Goal: Contribute content

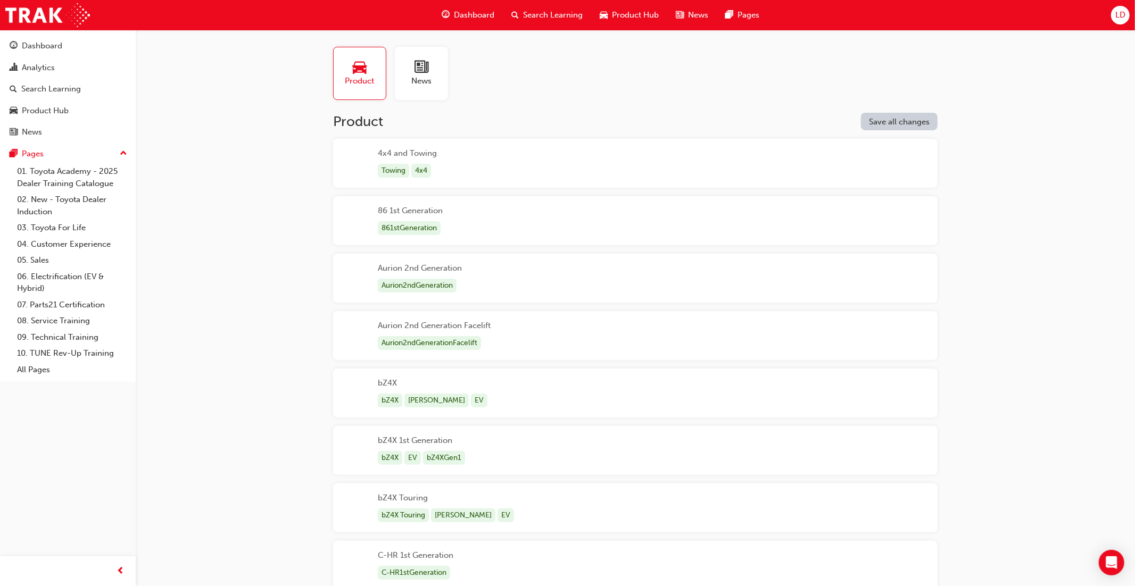
click at [626, 16] on span "Product Hub" at bounding box center [635, 15] width 47 height 12
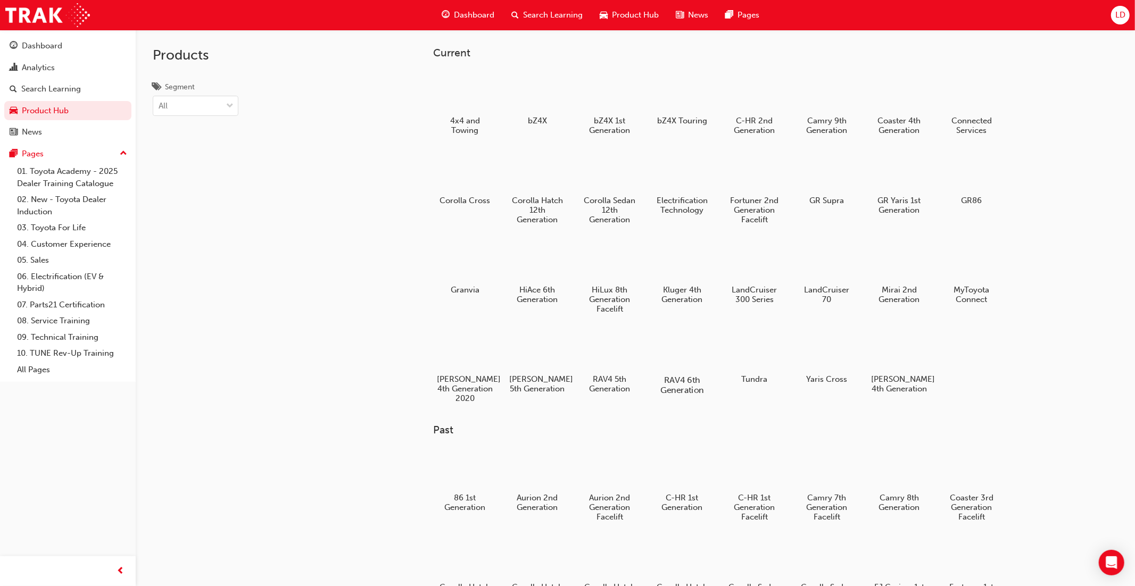
click at [680, 347] on div at bounding box center [681, 349] width 59 height 43
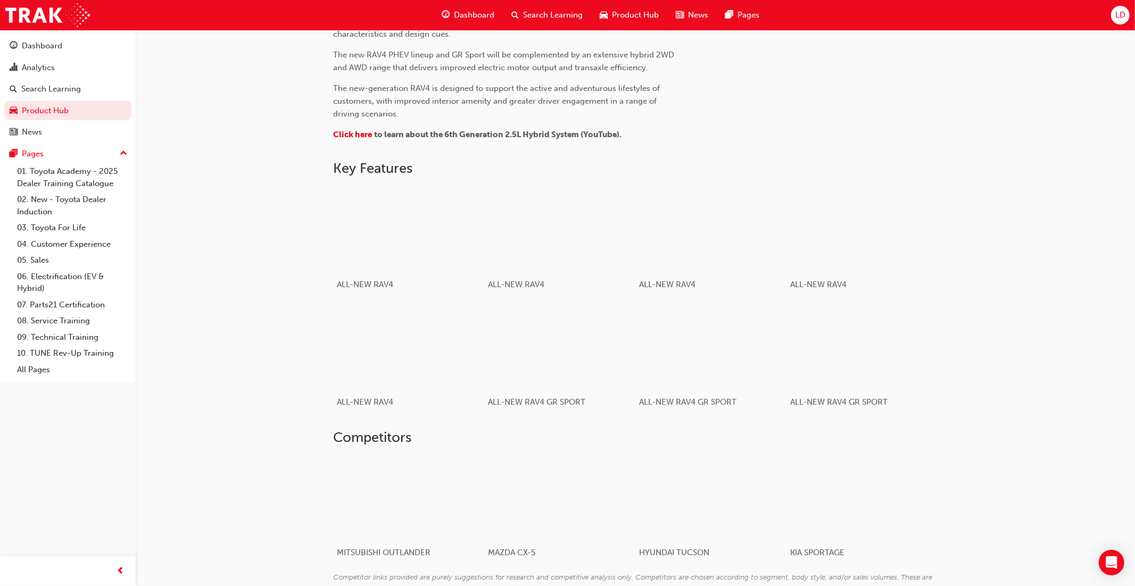
scroll to position [517, 0]
click at [707, 245] on div "button" at bounding box center [711, 226] width 152 height 85
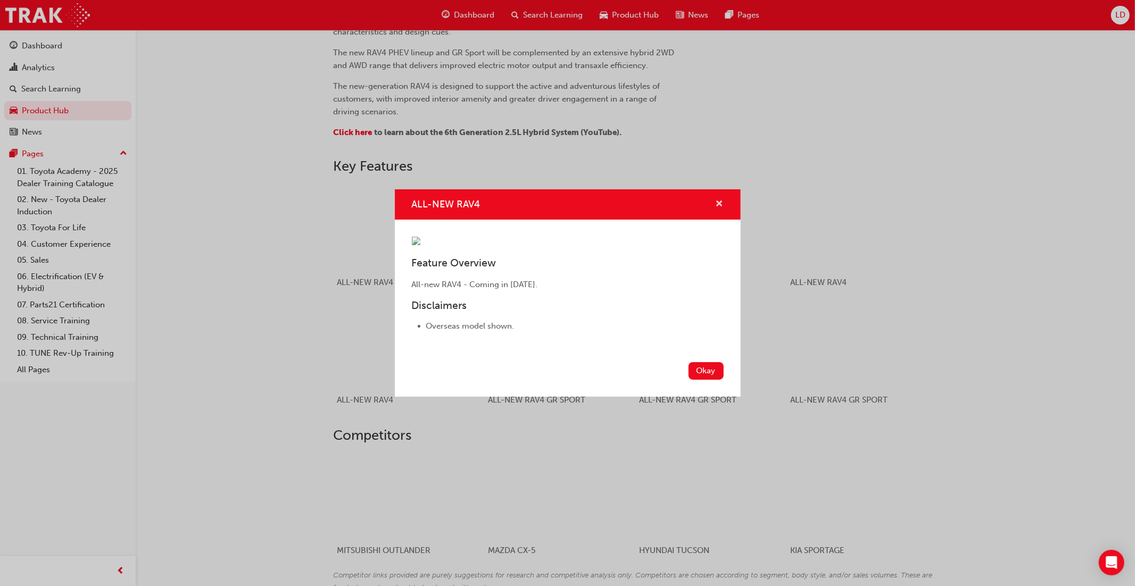
click at [721, 200] on span "cross-icon" at bounding box center [720, 205] width 8 height 10
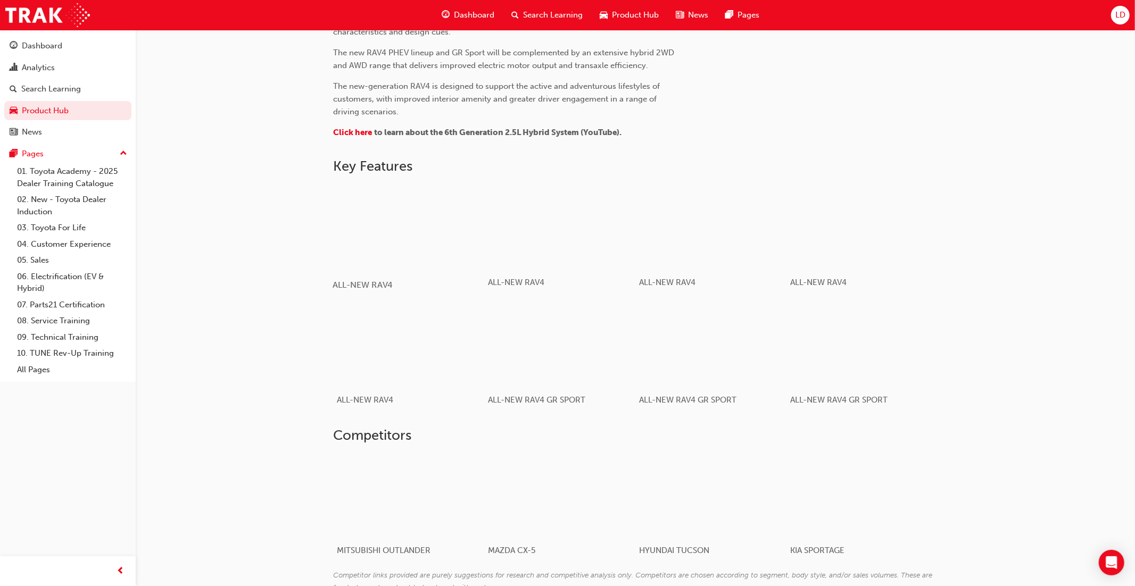
click at [459, 229] on div "button" at bounding box center [409, 226] width 152 height 85
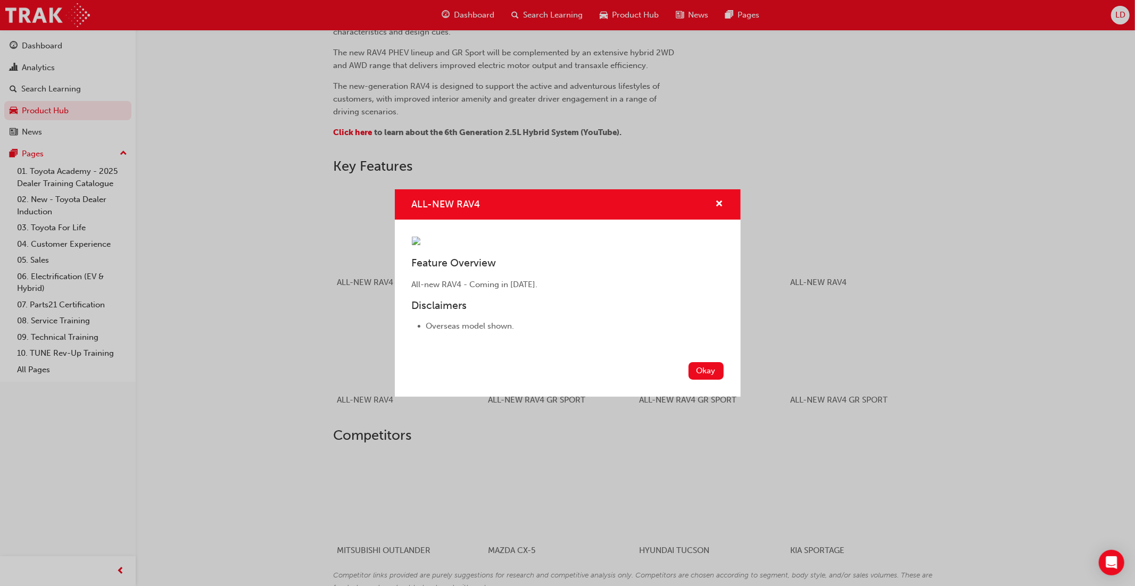
click at [1008, 335] on div "ALL-NEW RAV4 Feature Overview All-new RAV4 - Coming in [DATE]. Disclaimers Over…" at bounding box center [567, 293] width 1135 height 586
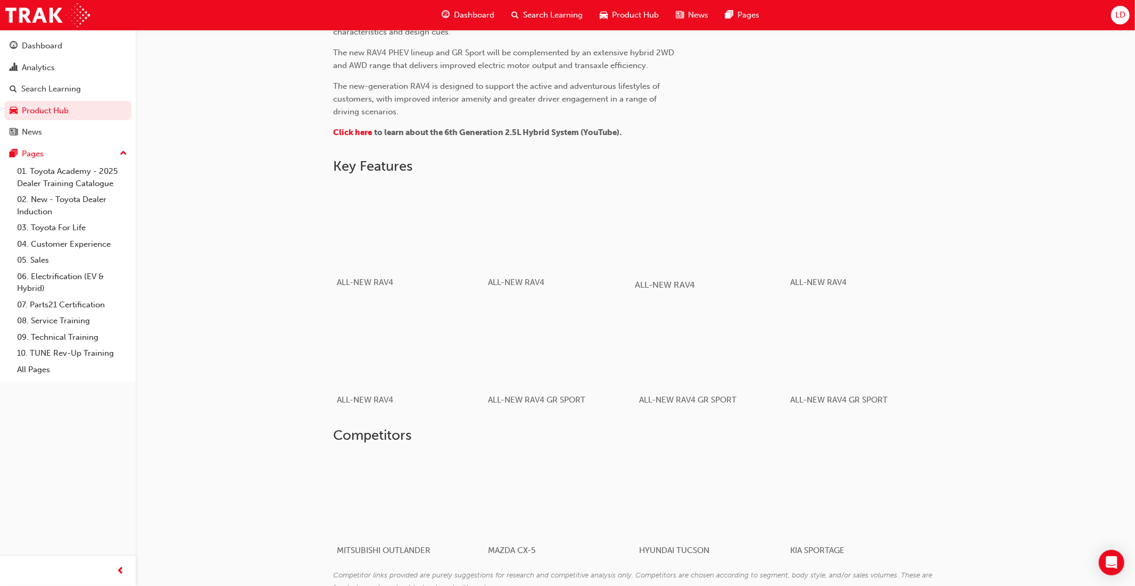
click at [714, 253] on div "button" at bounding box center [711, 226] width 152 height 85
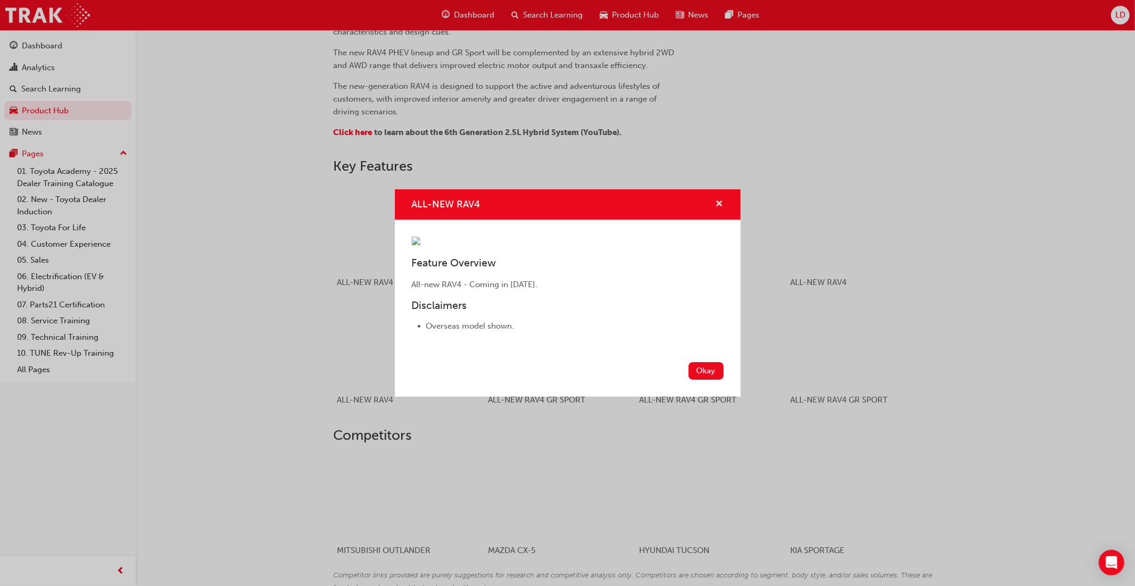
click at [717, 200] on span "cross-icon" at bounding box center [720, 205] width 8 height 10
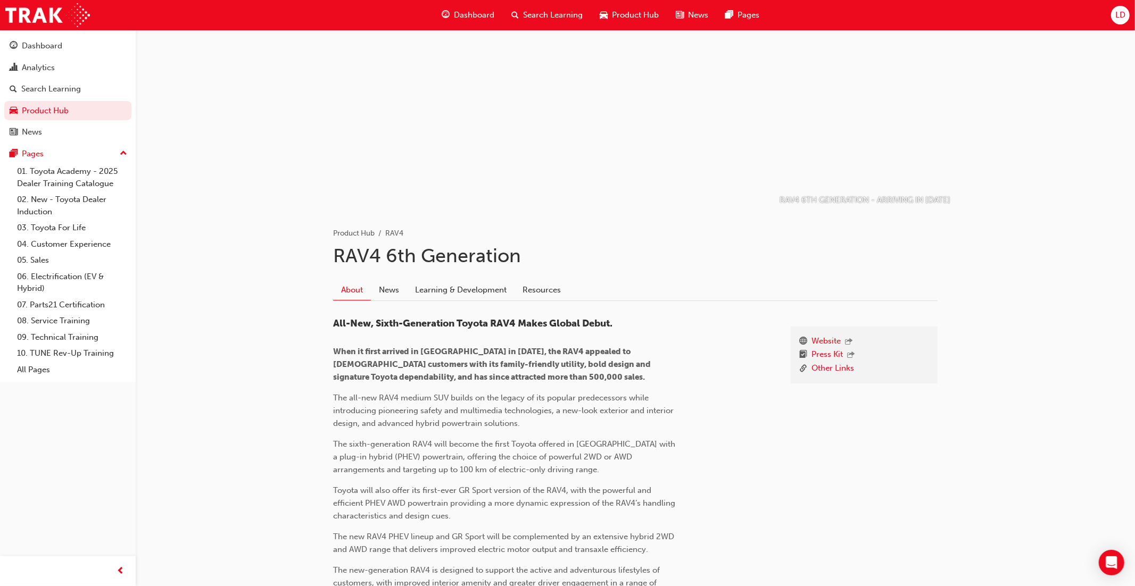
scroll to position [0, 0]
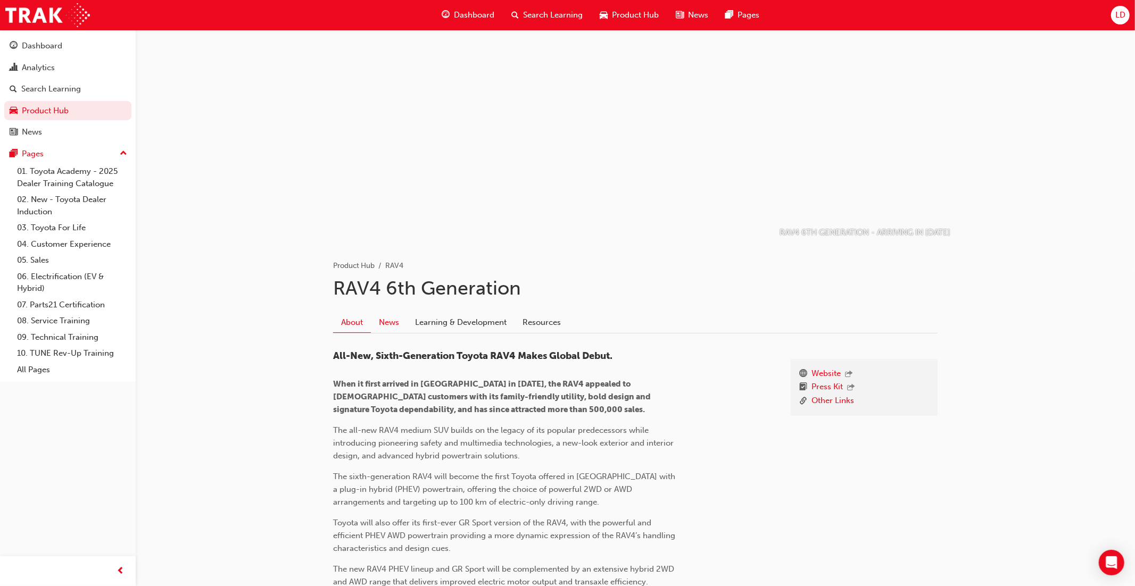
click at [383, 323] on link "News" at bounding box center [389, 322] width 36 height 20
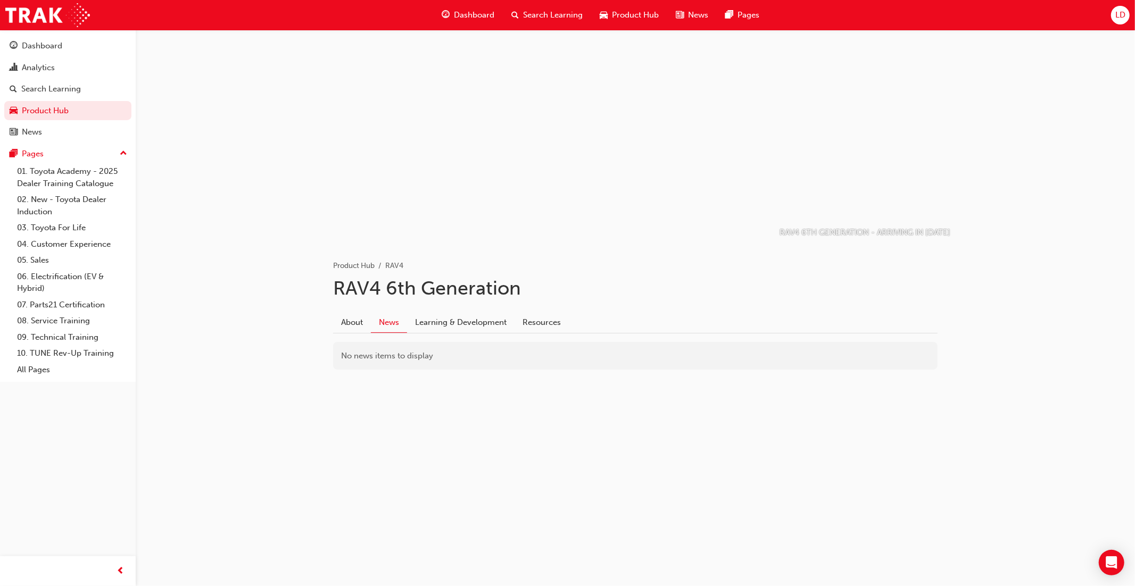
click at [1115, 22] on div "LD" at bounding box center [1120, 15] width 19 height 19
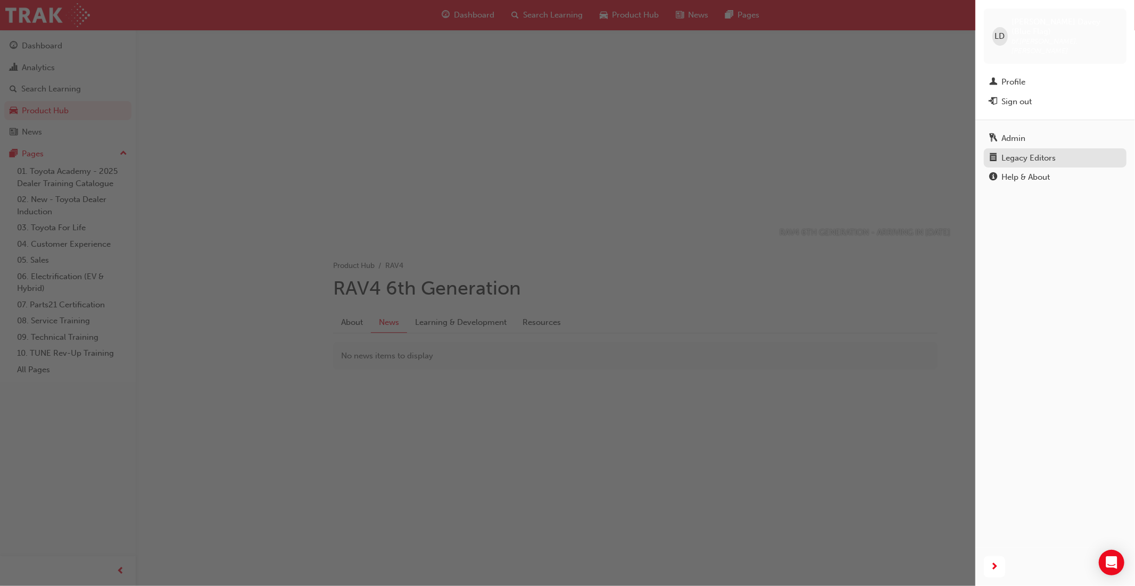
click at [1041, 152] on div "Legacy Editors" at bounding box center [1028, 158] width 54 height 12
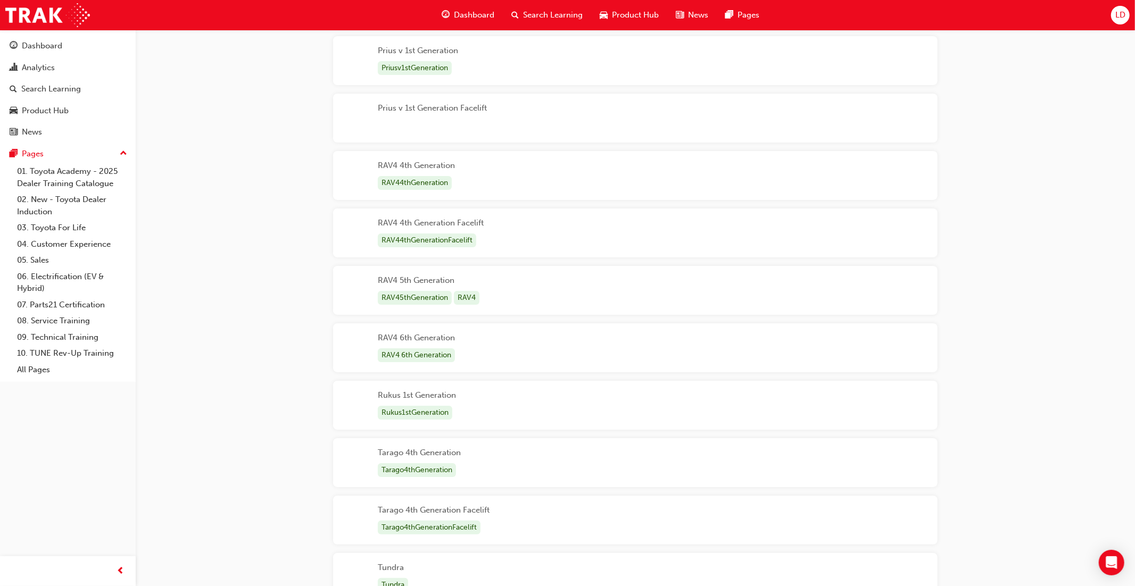
scroll to position [3322, 0]
click at [597, 349] on div "RAV4 6th Generation RAV4 6th Generation" at bounding box center [635, 347] width 605 height 49
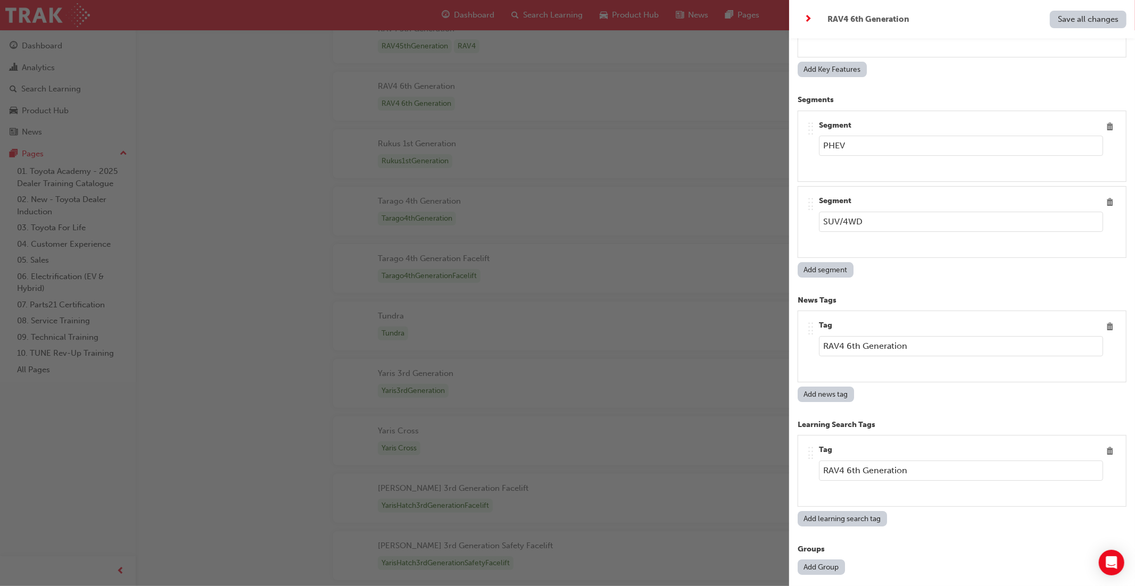
scroll to position [3768, 0]
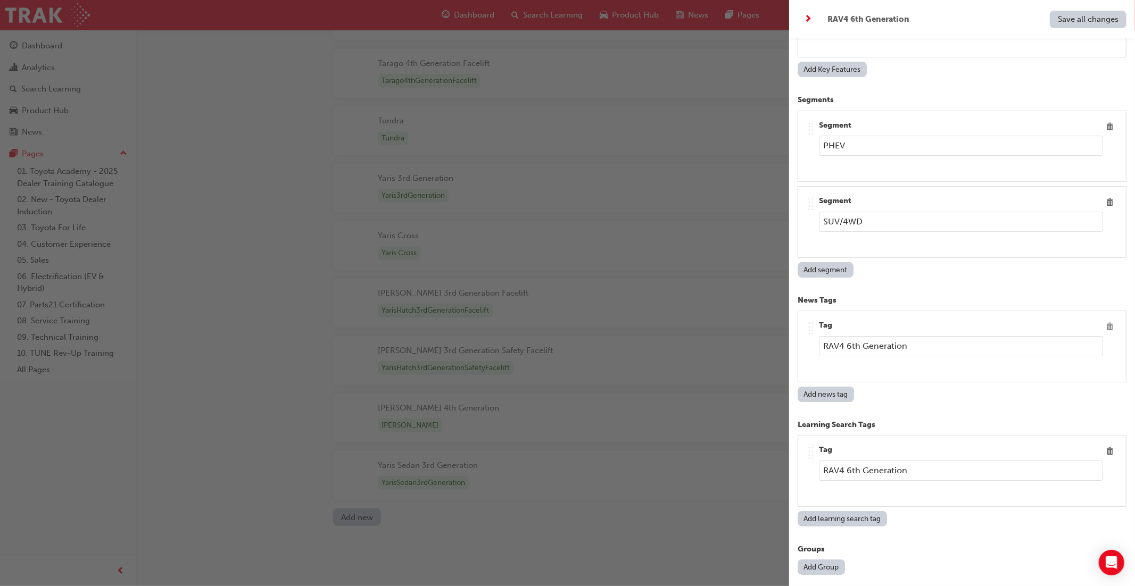
click at [1111, 320] on span "Delete" at bounding box center [1110, 327] width 14 height 14
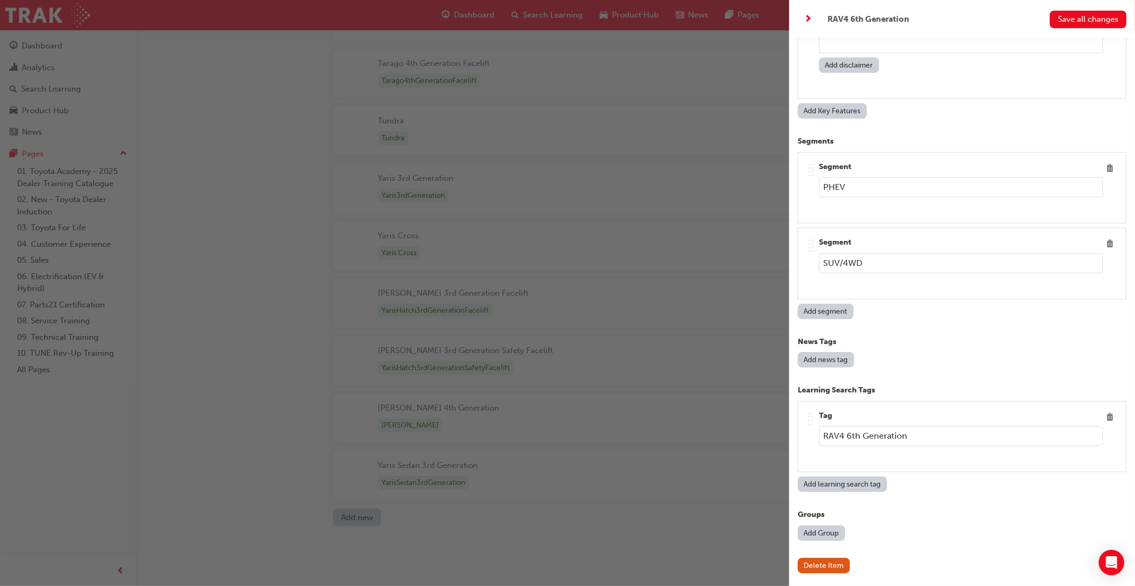
scroll to position [6373, 0]
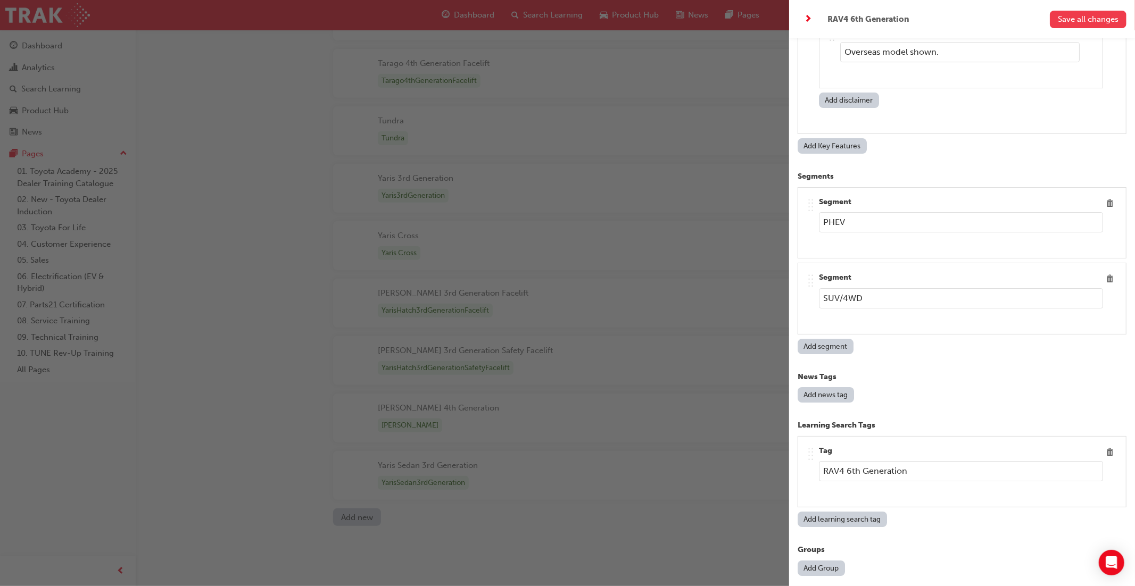
click at [1092, 22] on span "Save all changes" at bounding box center [1088, 19] width 61 height 10
click at [636, 9] on div "button" at bounding box center [394, 293] width 789 height 586
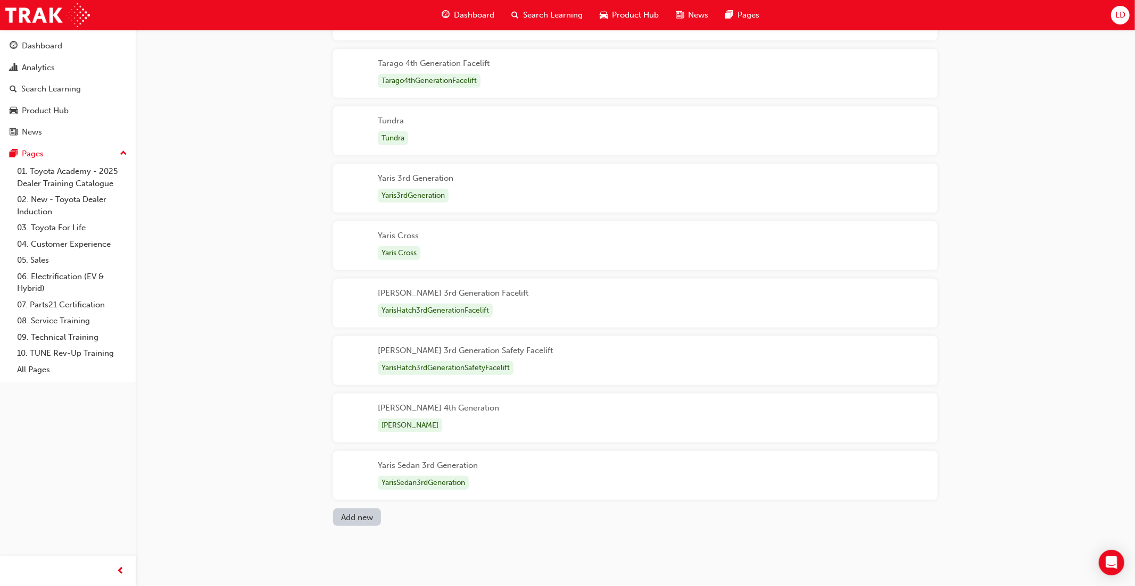
click at [635, 12] on span "Product Hub" at bounding box center [635, 15] width 47 height 12
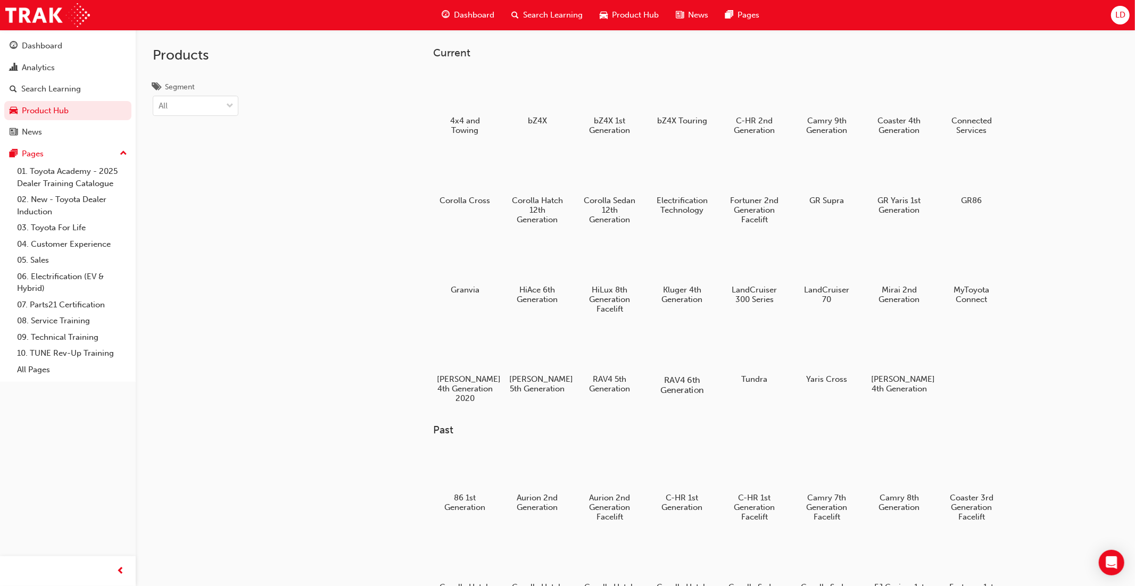
click at [678, 347] on div at bounding box center [681, 349] width 59 height 43
